Goal: Check status: Check status

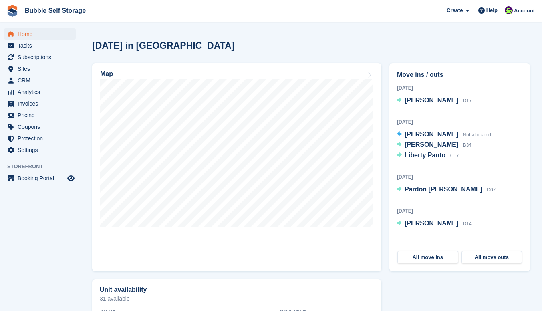
scroll to position [240, 0]
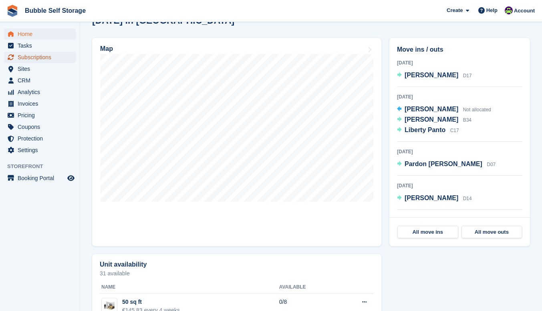
click at [30, 58] on span "Subscriptions" at bounding box center [42, 57] width 48 height 11
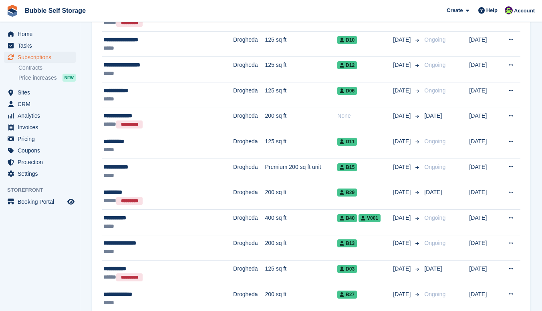
scroll to position [601, 0]
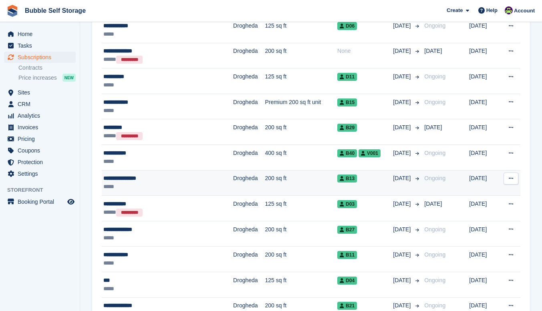
click at [147, 176] on div "**********" at bounding box center [153, 178] width 100 height 8
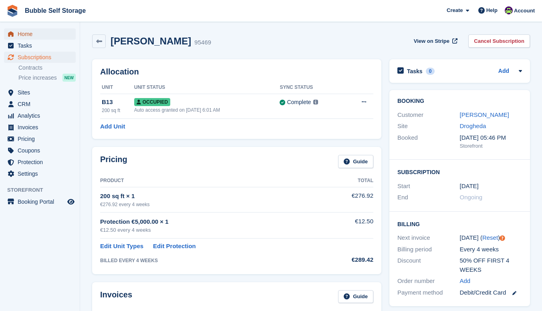
click at [23, 35] on span "Home" at bounding box center [42, 33] width 48 height 11
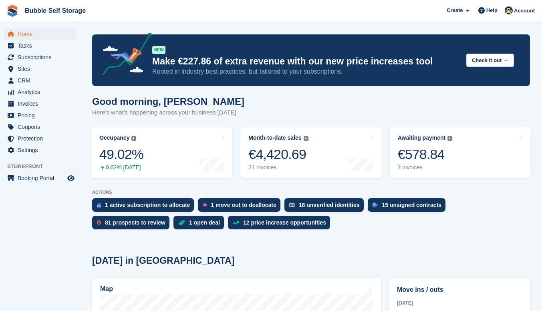
scroll to position [240, 0]
